Goal: Transaction & Acquisition: Purchase product/service

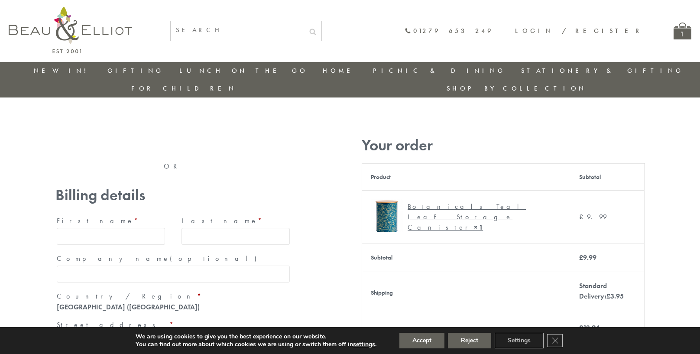
type input "[EMAIL_ADDRESS][DOMAIN_NAME]"
type input "[PERSON_NAME]"
type input "23, [GEOGRAPHIC_DATA], [GEOGRAPHIC_DATA]"
type input "[GEOGRAPHIC_DATA]"
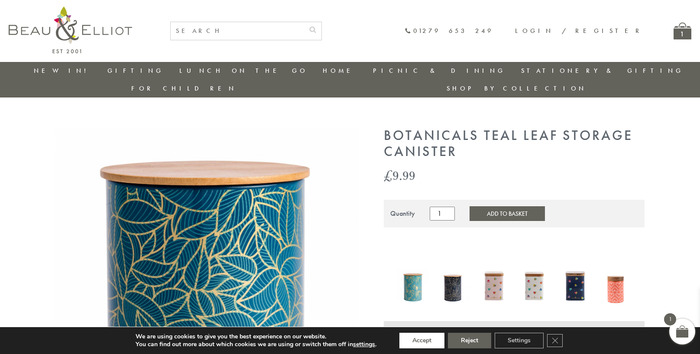
click at [422, 341] on button "Accept" at bounding box center [422, 341] width 45 height 16
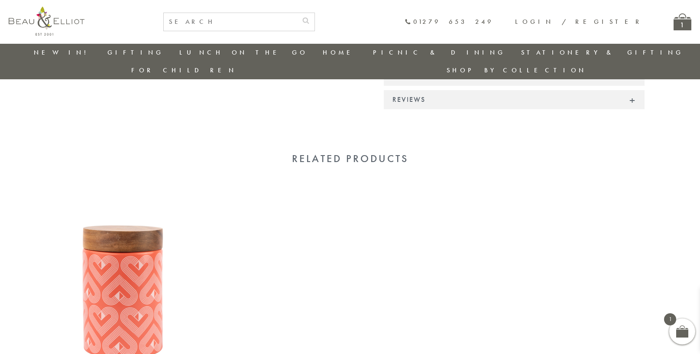
scroll to position [666, 0]
